Goal: Task Accomplishment & Management: Use online tool/utility

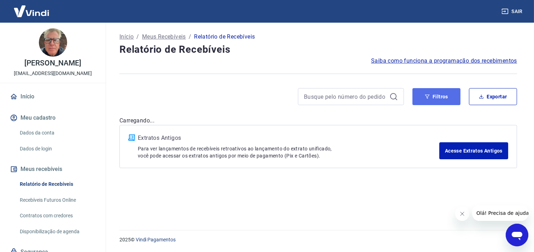
click at [428, 98] on icon "button" at bounding box center [427, 96] width 5 height 4
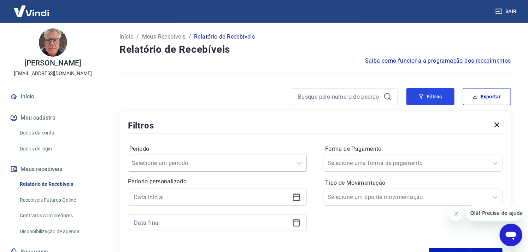
scroll to position [39, 0]
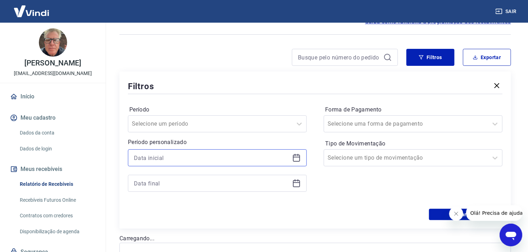
click at [156, 156] on input at bounding box center [212, 157] width 156 height 11
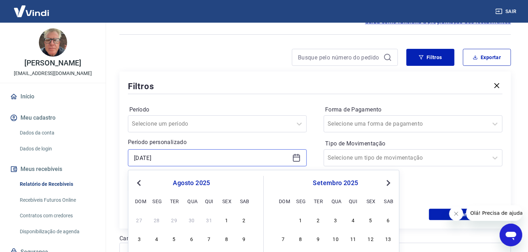
type input "[DATE]"
click at [122, 154] on div "Filtros Período Selecione um período Período personalizado [DATE] Previous Mont…" at bounding box center [315, 149] width 392 height 157
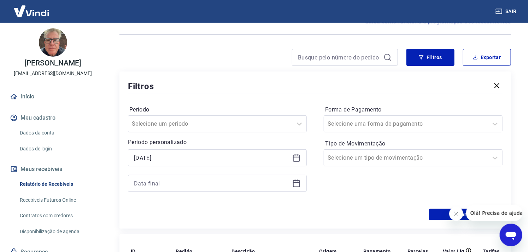
scroll to position [112, 0]
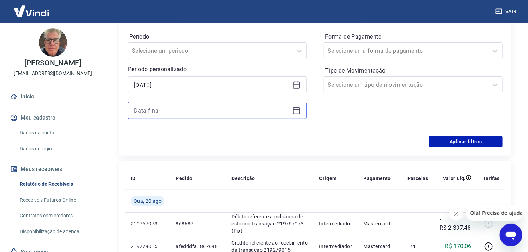
click at [174, 113] on input at bounding box center [212, 110] width 156 height 11
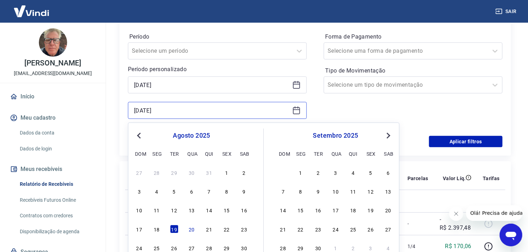
type input "[DATE]"
click at [174, 229] on div "19" at bounding box center [174, 228] width 8 height 8
click at [154, 111] on input "[DATE]" at bounding box center [212, 110] width 156 height 11
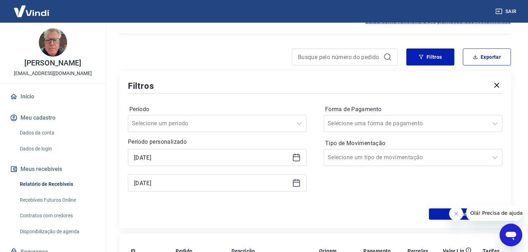
scroll to position [34, 0]
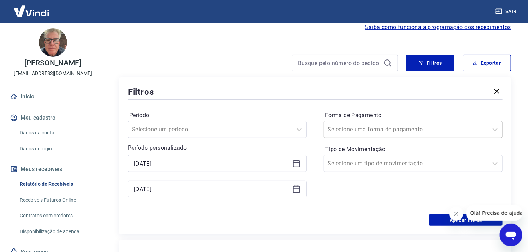
click at [372, 131] on input "Forma de Pagamento" at bounding box center [363, 129] width 71 height 8
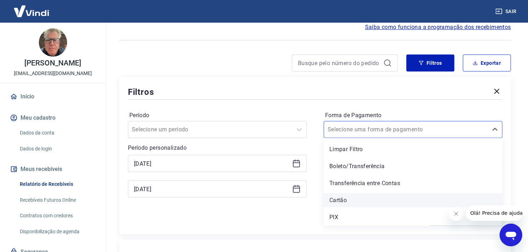
click at [358, 202] on div "Cartão" at bounding box center [413, 200] width 179 height 14
click at [356, 199] on div "Forma de Pagamento option Cartão focused, 4 of 5. 5 results available. Use Up a…" at bounding box center [413, 158] width 179 height 96
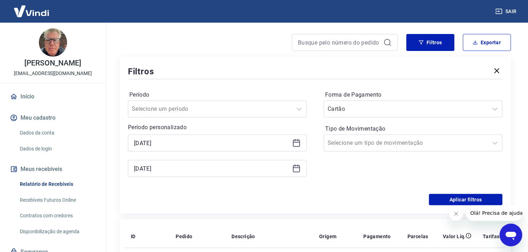
scroll to position [73, 0]
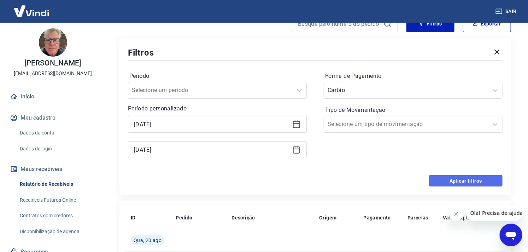
click at [448, 181] on button "Aplicar filtros" at bounding box center [466, 180] width 74 height 11
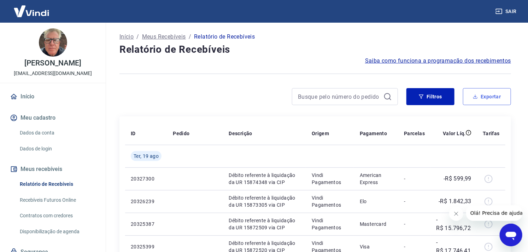
click at [506, 93] on button "Exportar" at bounding box center [487, 96] width 48 height 17
type input "[DATE]"
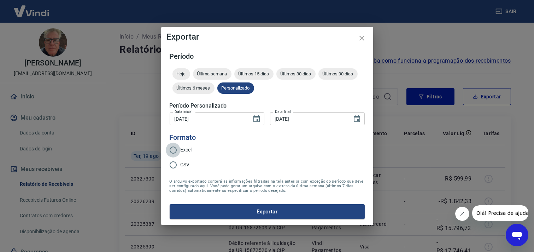
click at [173, 147] on input "Excel" at bounding box center [173, 149] width 15 height 15
radio input "true"
click at [273, 213] on button "Exportar" at bounding box center [267, 211] width 195 height 15
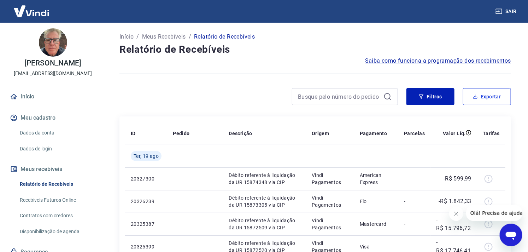
click at [463, 88] on button "Exportar" at bounding box center [487, 96] width 48 height 17
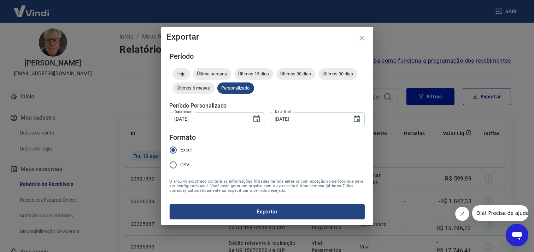
click at [419, 176] on div "Exportar Período Hoje Última semana Últimos 15 dias Últimos 30 dias Últimos 90 …" at bounding box center [267, 126] width 534 height 252
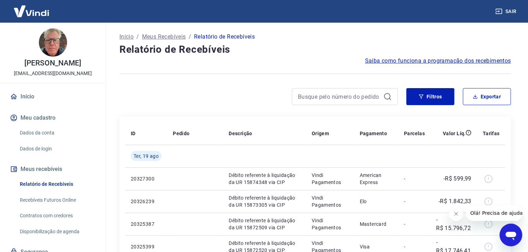
click at [321, 65] on div at bounding box center [315, 73] width 392 height 17
